Goal: Transaction & Acquisition: Obtain resource

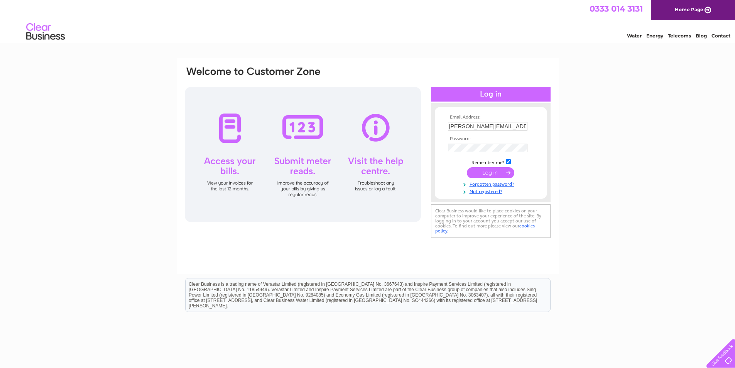
click at [491, 174] on input "submit" at bounding box center [490, 172] width 47 height 11
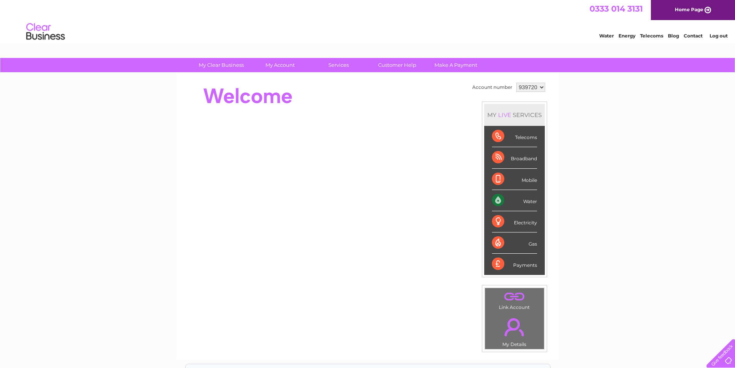
click at [530, 202] on div "Water" at bounding box center [514, 200] width 45 height 21
click at [492, 199] on div "Water" at bounding box center [514, 200] width 45 height 21
click at [498, 198] on div "Water" at bounding box center [514, 200] width 45 height 21
click at [513, 324] on link "." at bounding box center [514, 326] width 55 height 27
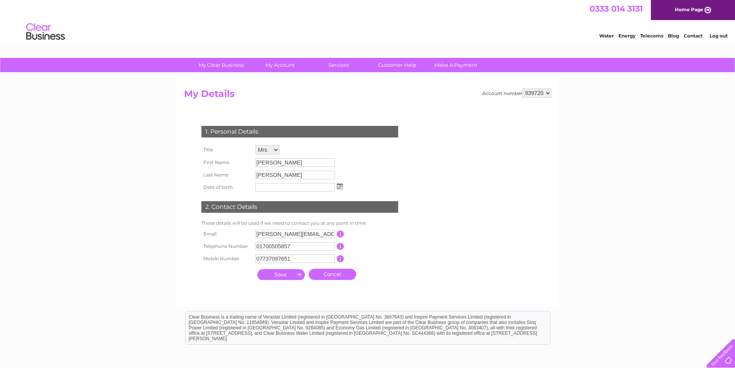
click at [543, 93] on select "939720 939844 976226" at bounding box center [537, 92] width 29 height 9
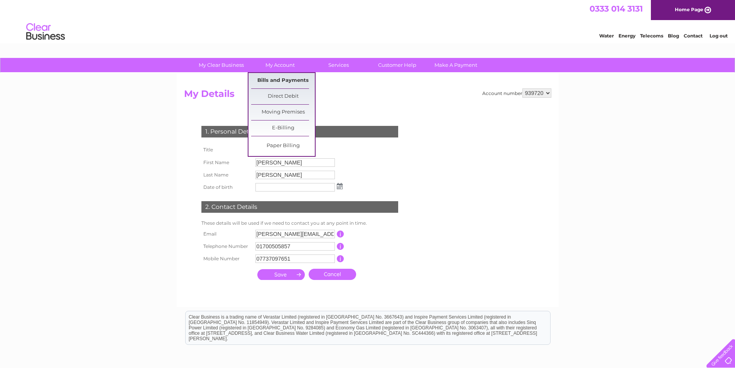
click at [272, 82] on link "Bills and Payments" at bounding box center [283, 80] width 64 height 15
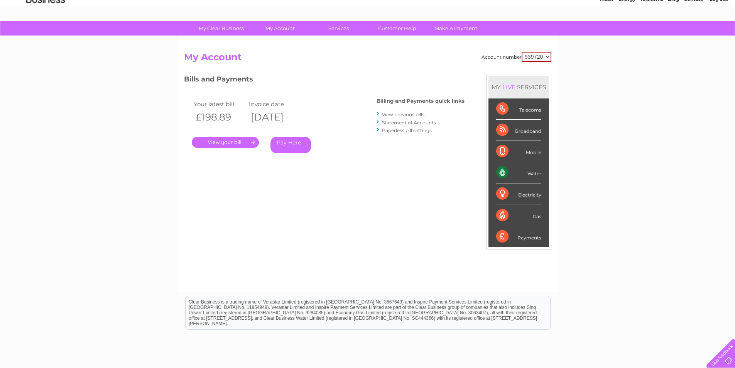
scroll to position [98, 0]
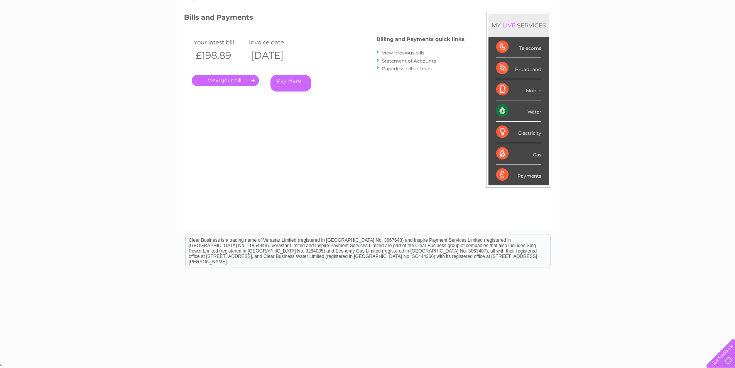
click at [217, 80] on link "." at bounding box center [225, 80] width 67 height 11
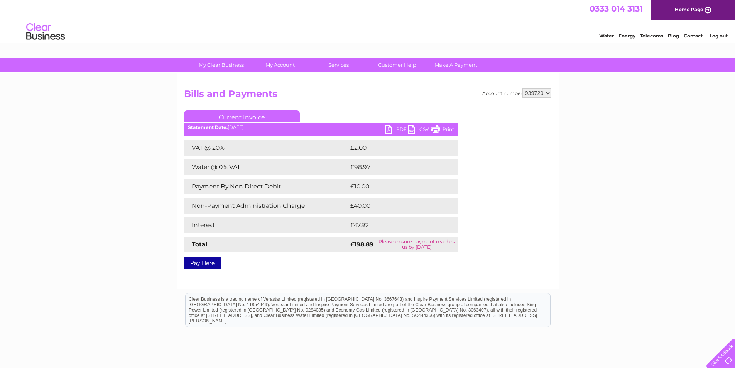
click at [396, 130] on link "PDF" at bounding box center [396, 130] width 23 height 11
click at [538, 92] on select "939720 939844 976226" at bounding box center [537, 92] width 29 height 9
select select "939844"
click at [523, 88] on select "939720 939844 976226" at bounding box center [537, 92] width 29 height 9
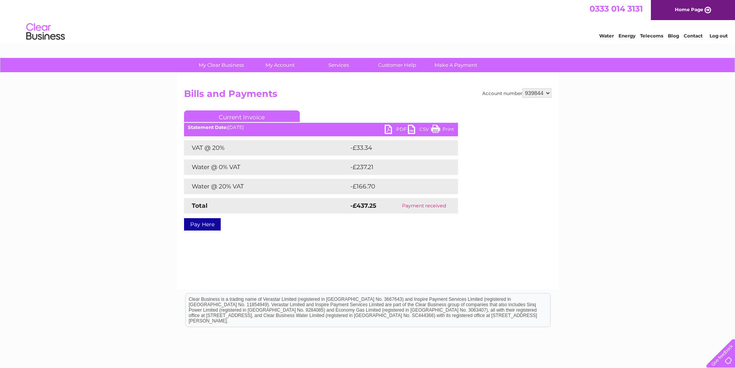
click at [391, 128] on link "PDF" at bounding box center [396, 130] width 23 height 11
click at [535, 93] on select "939720 939844 976226" at bounding box center [537, 92] width 29 height 9
select select "976226"
click at [523, 88] on select "939720 939844 976226" at bounding box center [537, 92] width 29 height 9
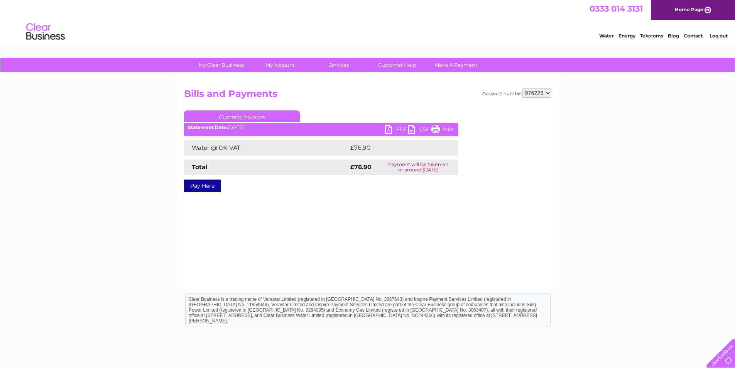
click at [395, 130] on link "PDF" at bounding box center [396, 130] width 23 height 11
